Goal: Task Accomplishment & Management: Use online tool/utility

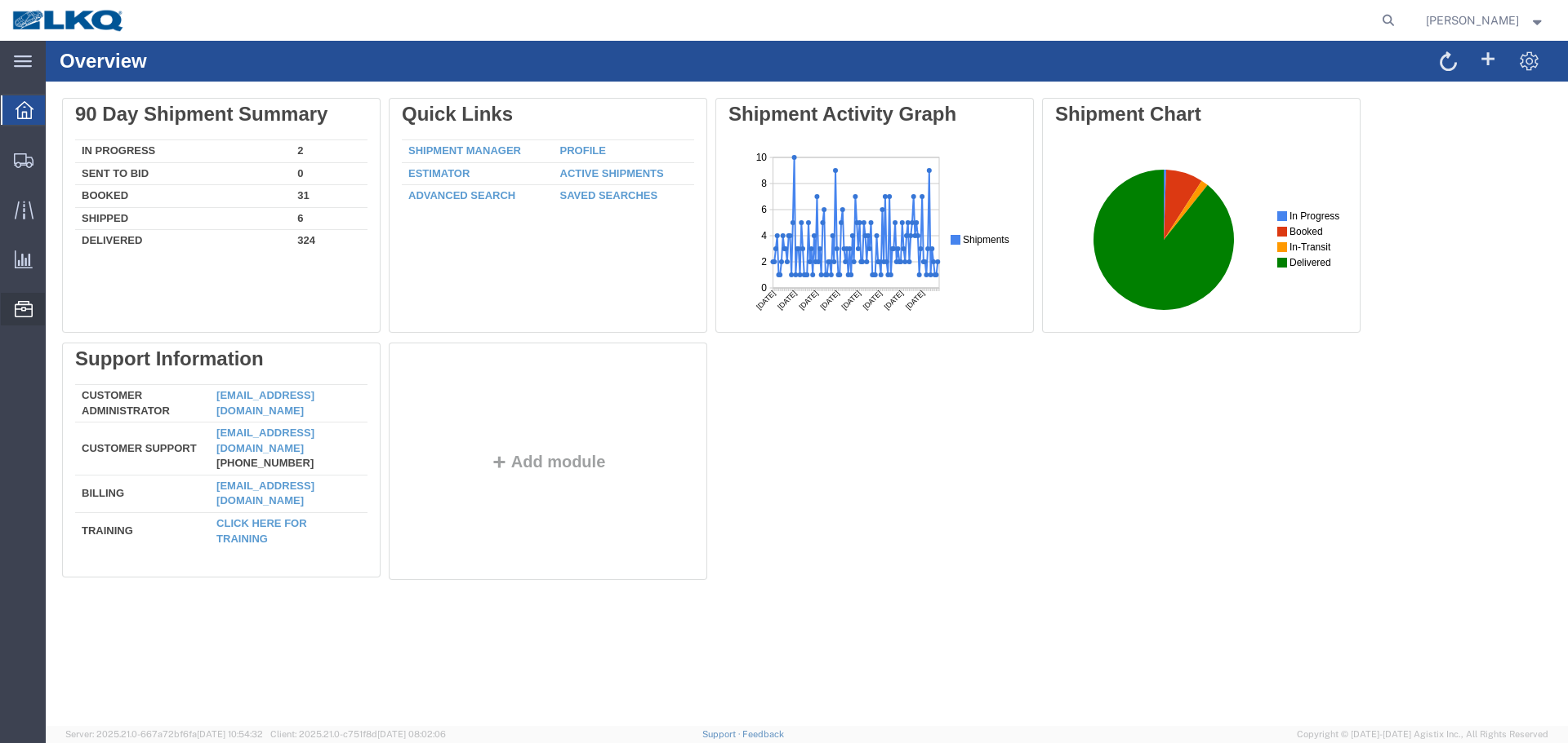
click at [0, 0] on span "Location Appointment" at bounding box center [0, 0] width 0 height 0
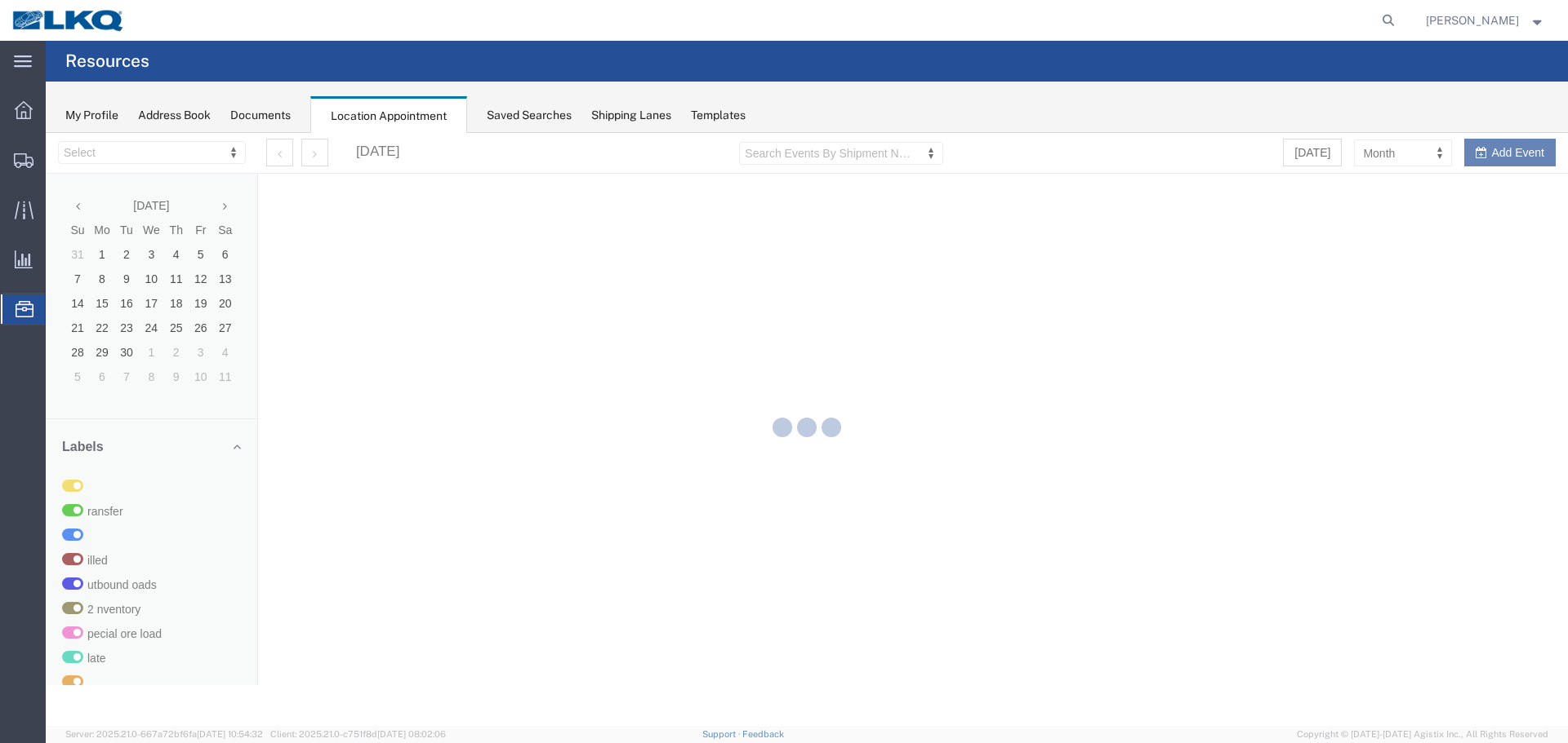
select select "28018"
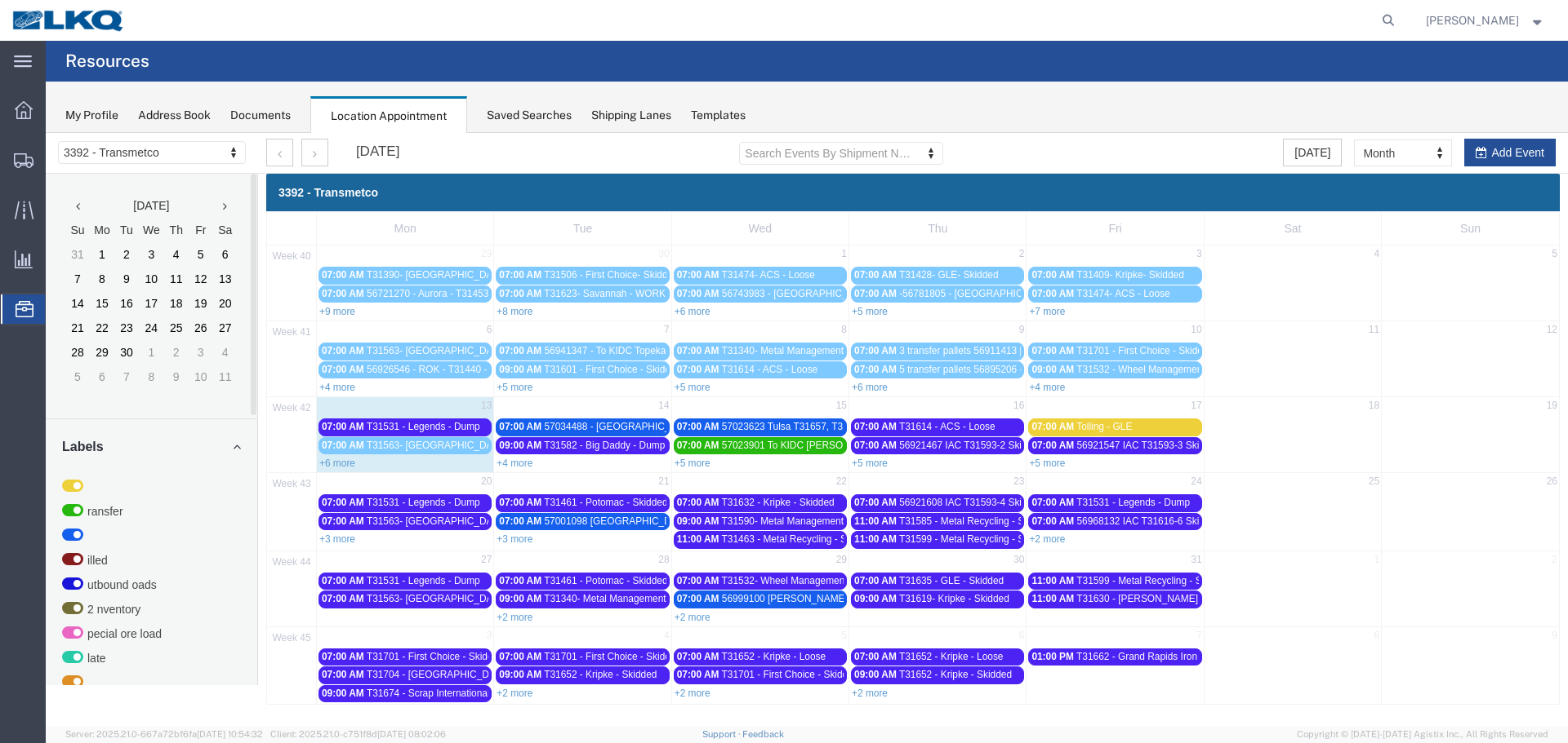
click at [353, 462] on link "+6 more" at bounding box center [336, 463] width 36 height 12
